Goal: Find specific page/section

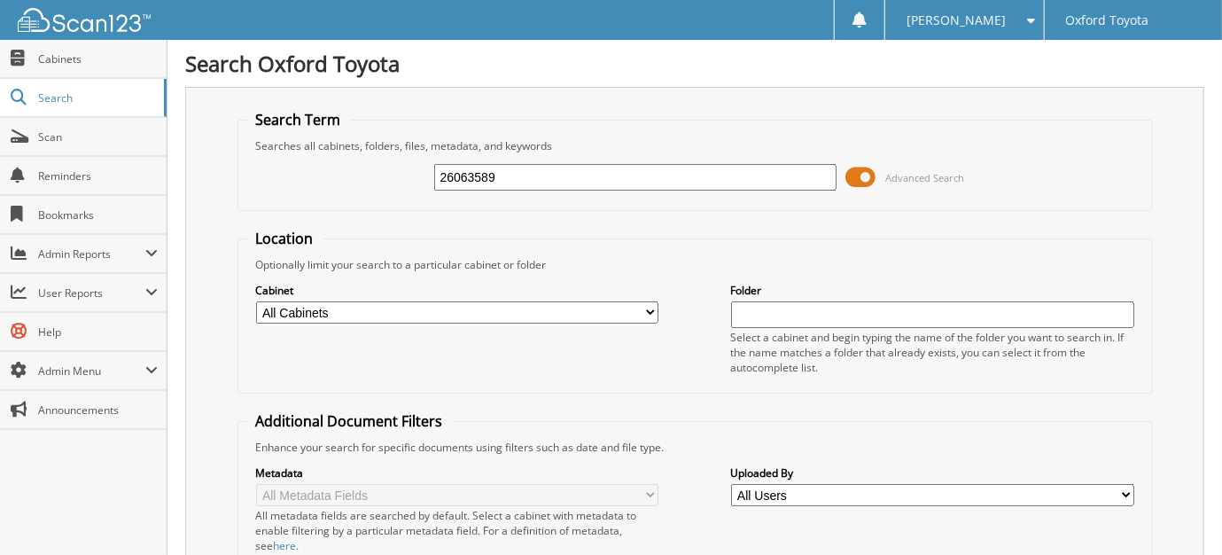
type input "26063589"
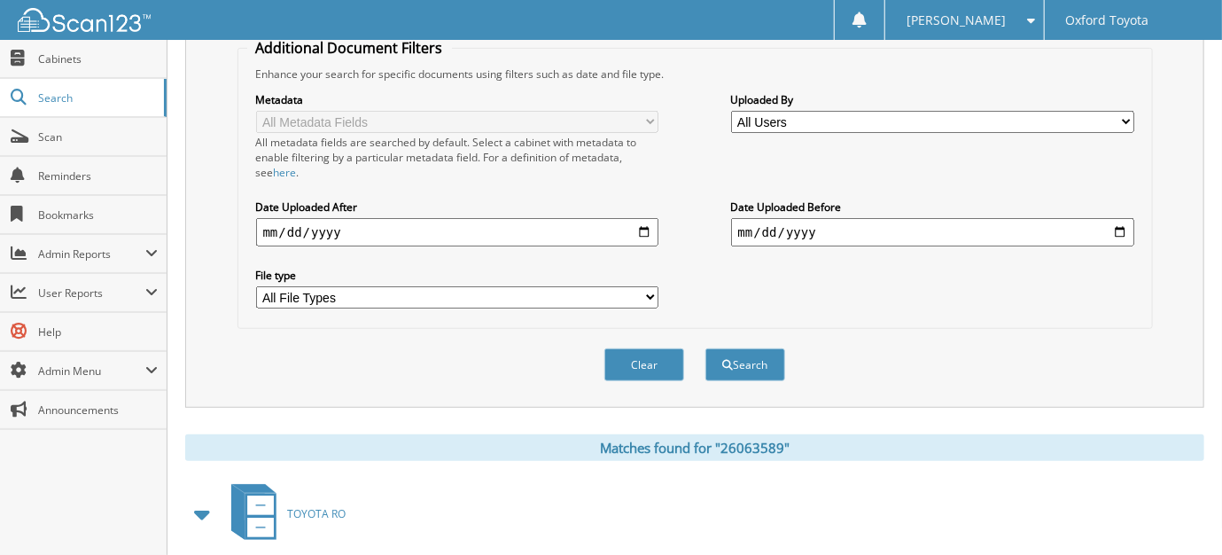
scroll to position [522, 0]
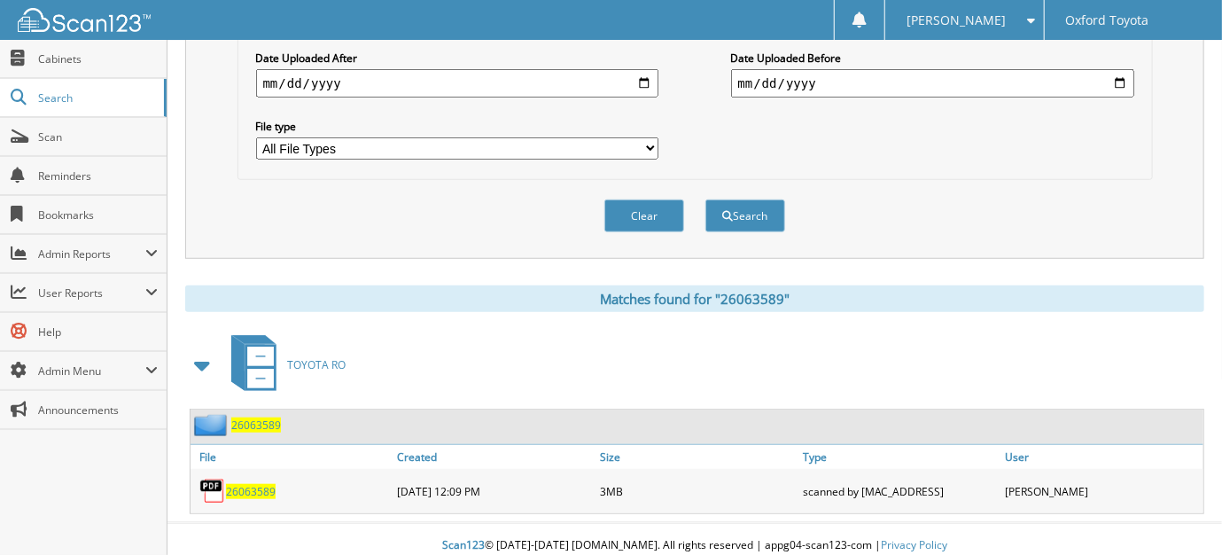
click at [260, 417] on span "26063589" at bounding box center [256, 424] width 50 height 15
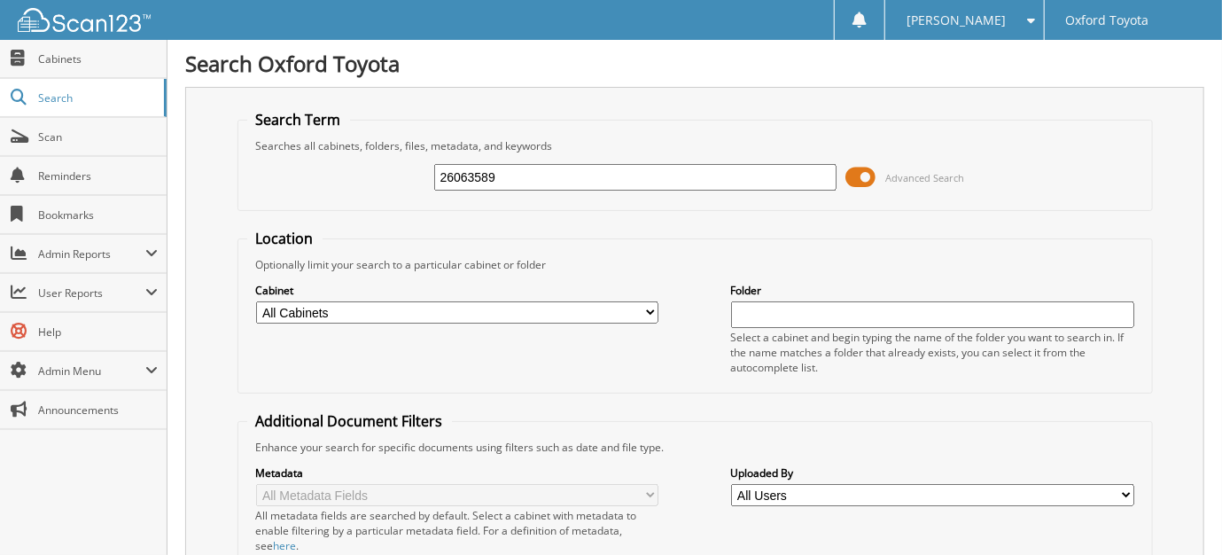
drag, startPoint x: 496, startPoint y: 183, endPoint x: 288, endPoint y: 182, distance: 207.4
click at [289, 183] on div "26063589 Advanced Search" at bounding box center [695, 177] width 896 height 48
type input "26063644"
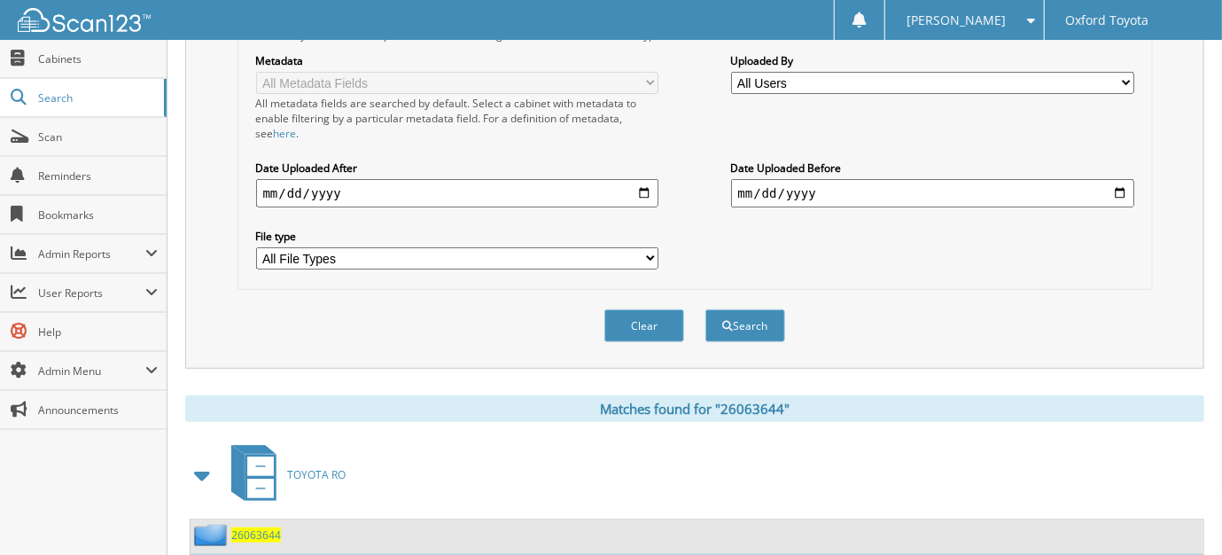
scroll to position [442, 0]
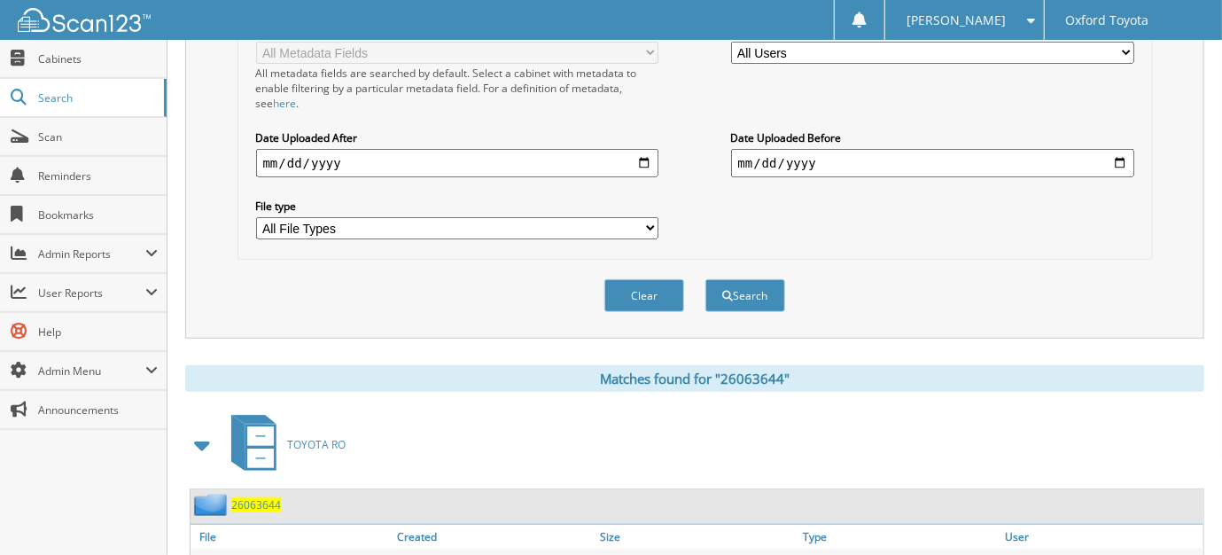
click at [264, 497] on span "26063644" at bounding box center [256, 504] width 50 height 15
